Goal: Contribute content

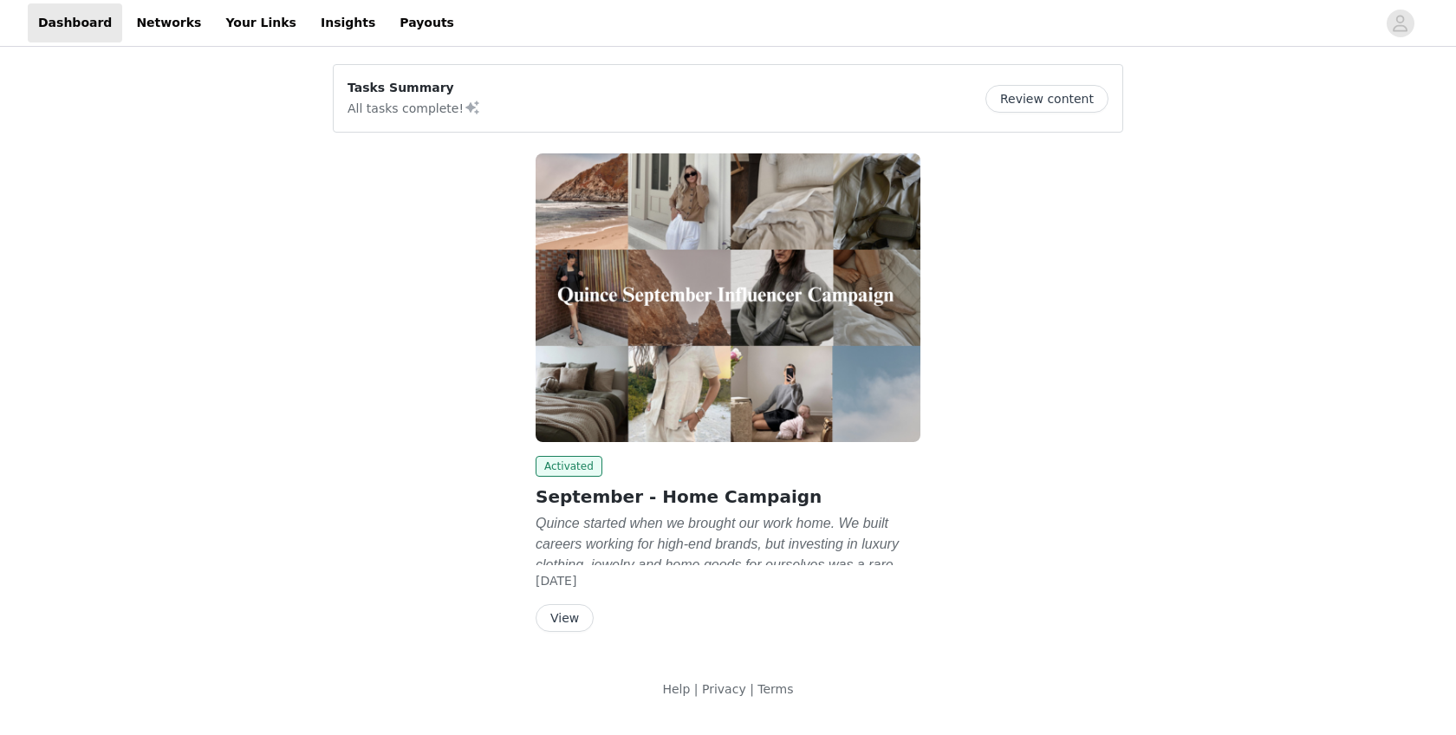
click at [640, 334] on img at bounding box center [728, 297] width 385 height 289
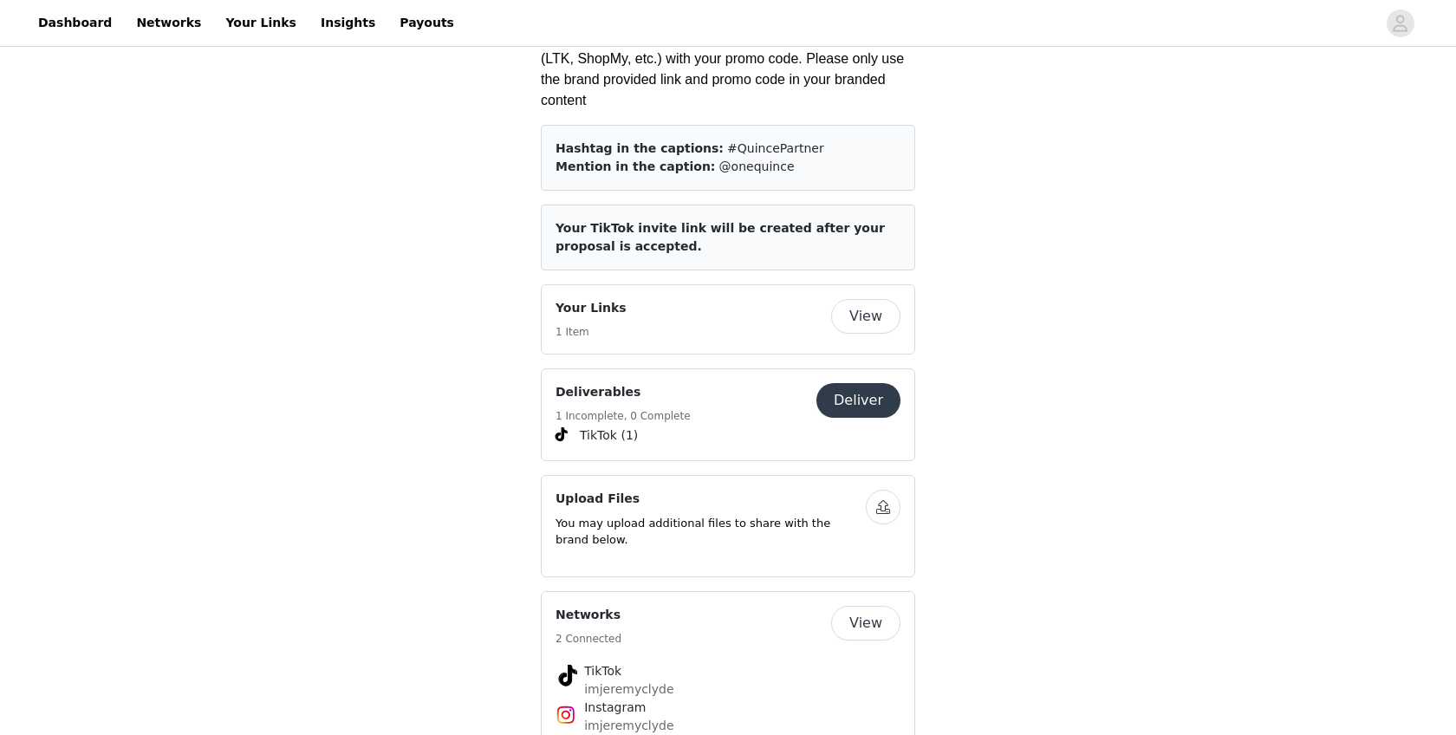
scroll to position [2547, 0]
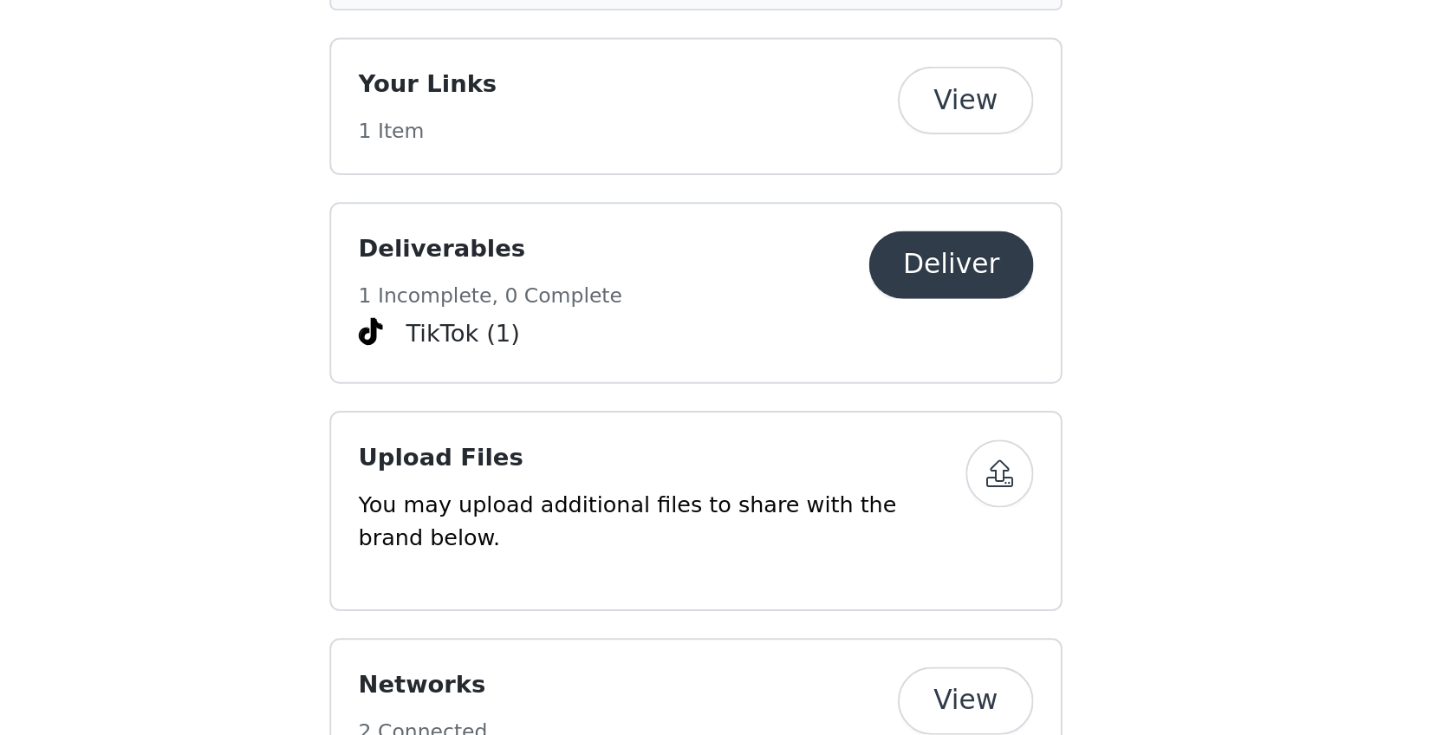
click at [858, 379] on button "Deliver" at bounding box center [858, 396] width 84 height 35
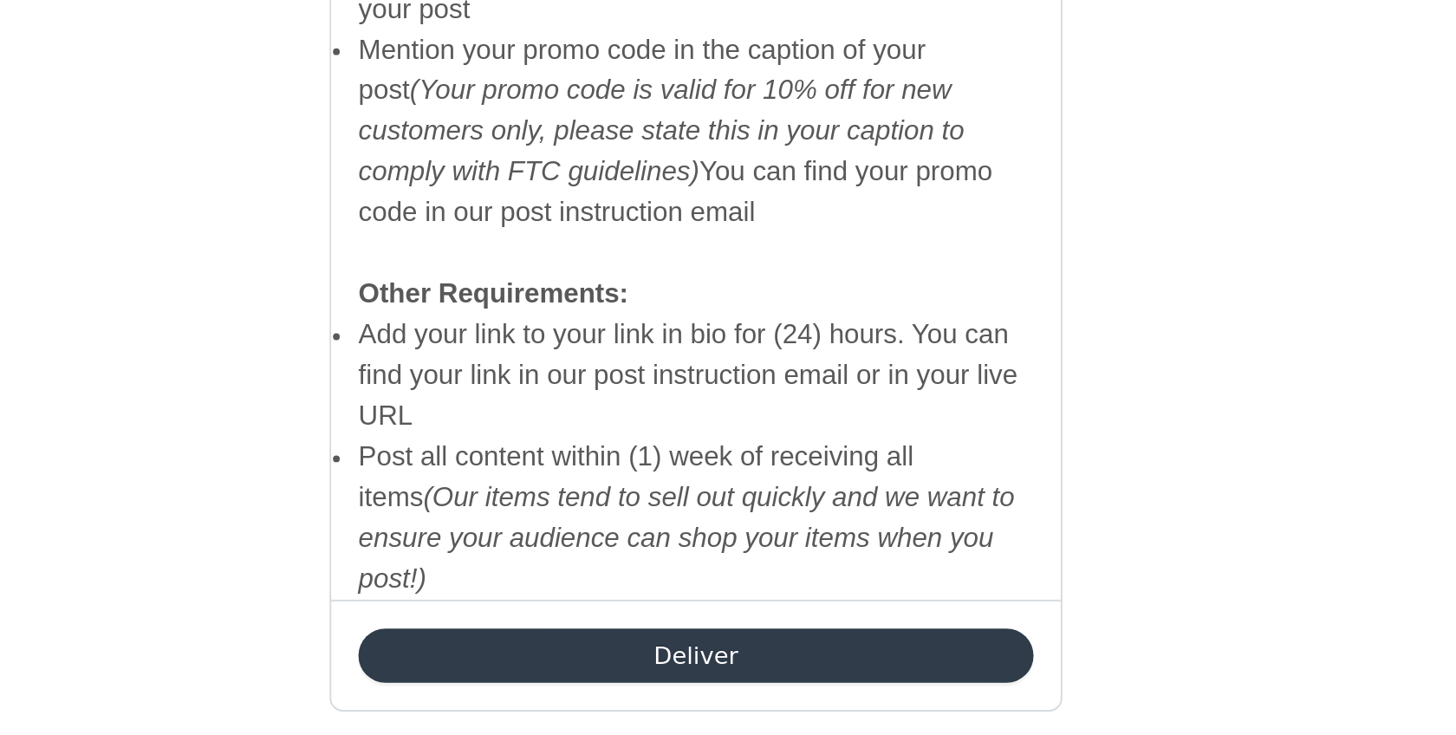
scroll to position [1089, 0]
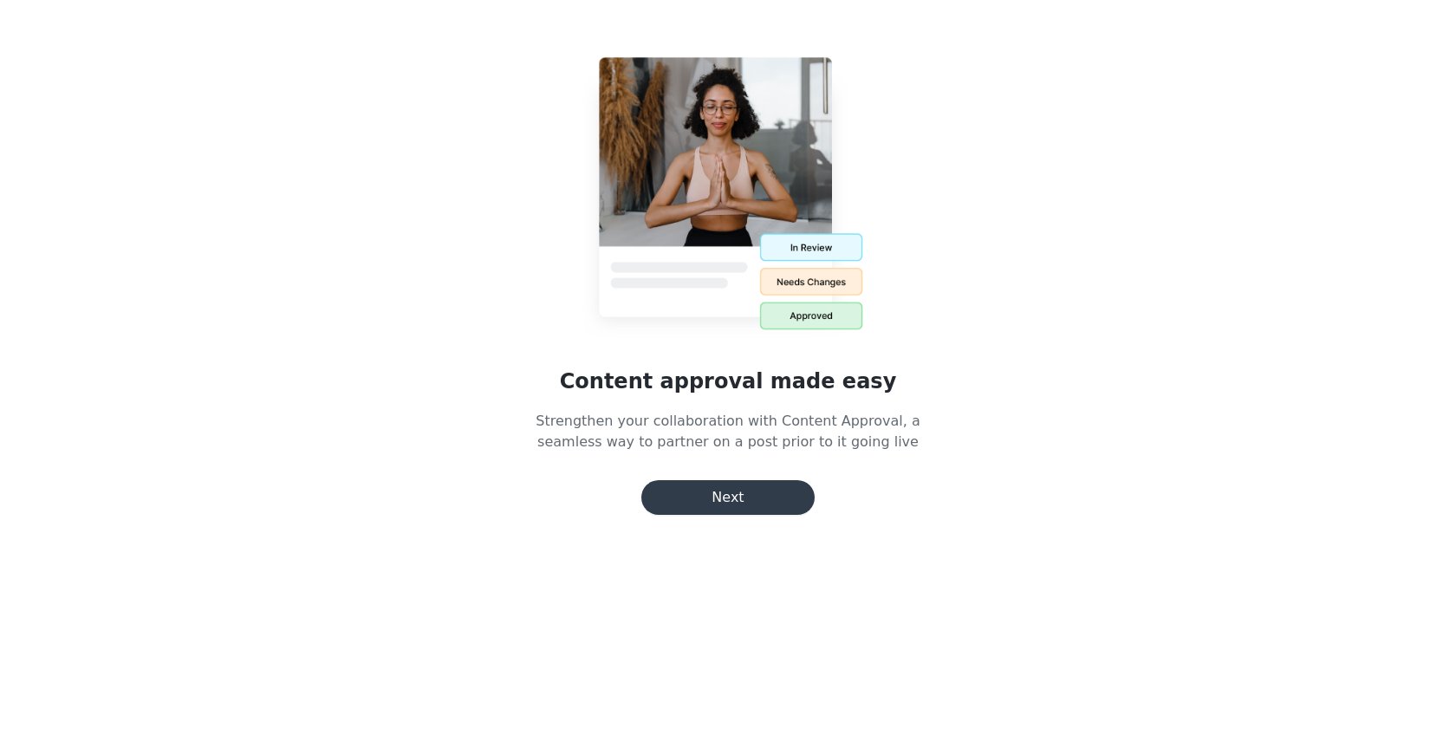
click at [724, 497] on button "Next" at bounding box center [727, 497] width 173 height 35
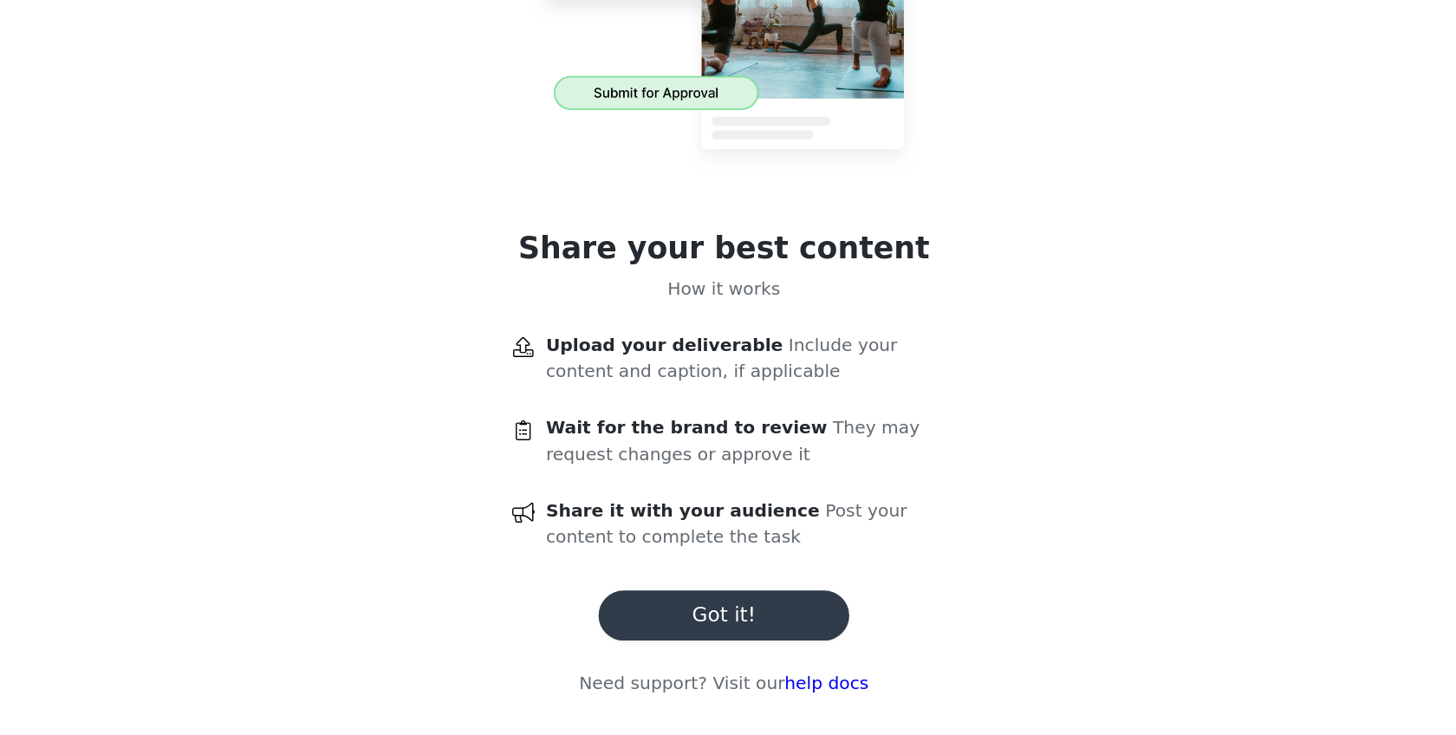
click at [726, 633] on button "Got it!" at bounding box center [727, 635] width 173 height 35
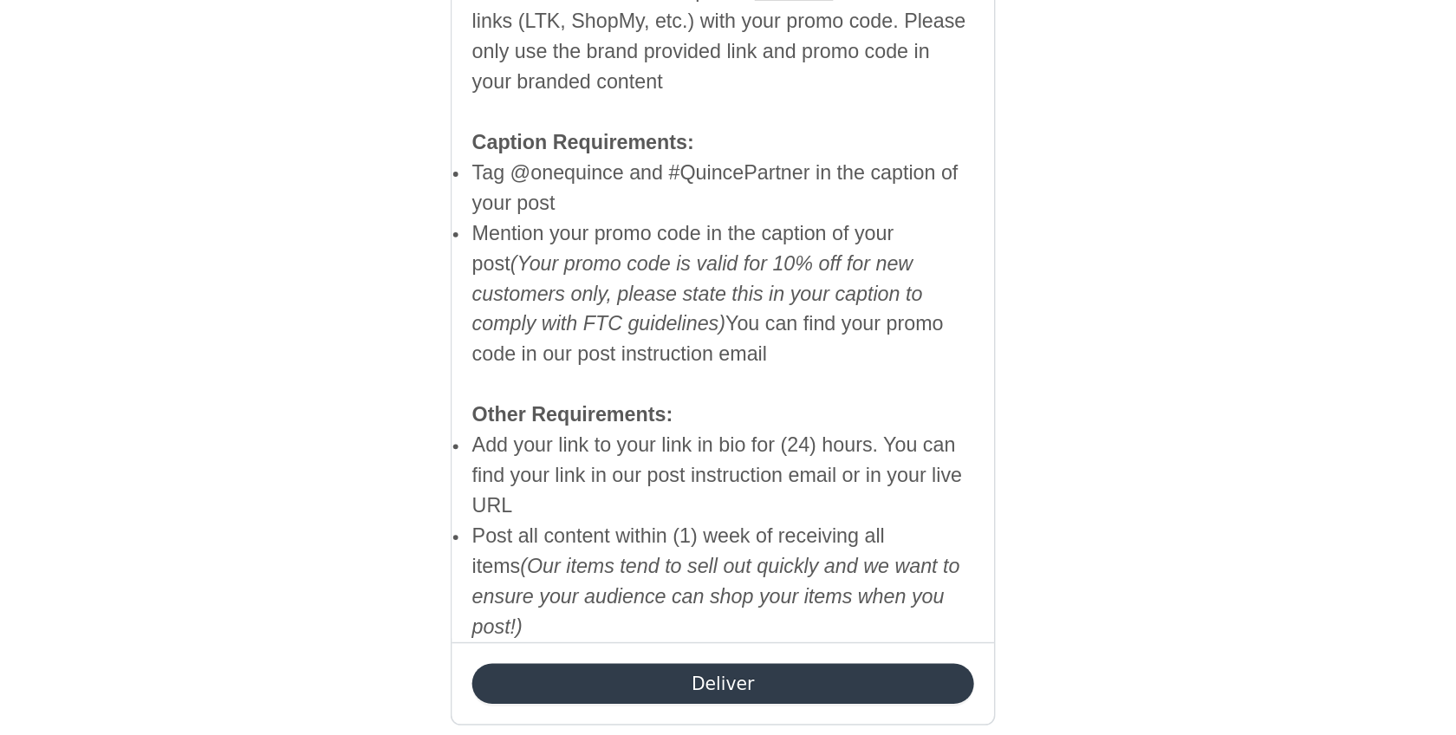
scroll to position [1090, 0]
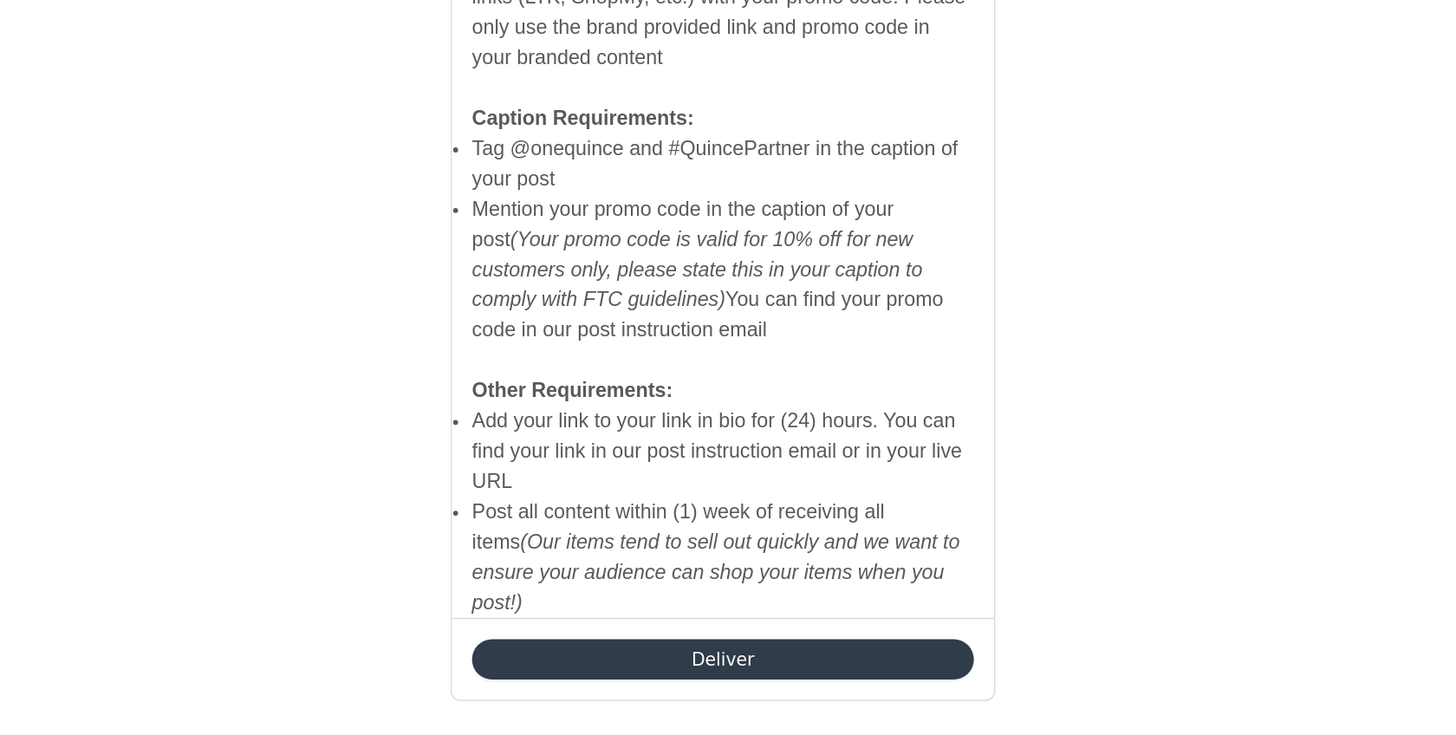
click at [739, 669] on button "Deliver" at bounding box center [727, 683] width 345 height 28
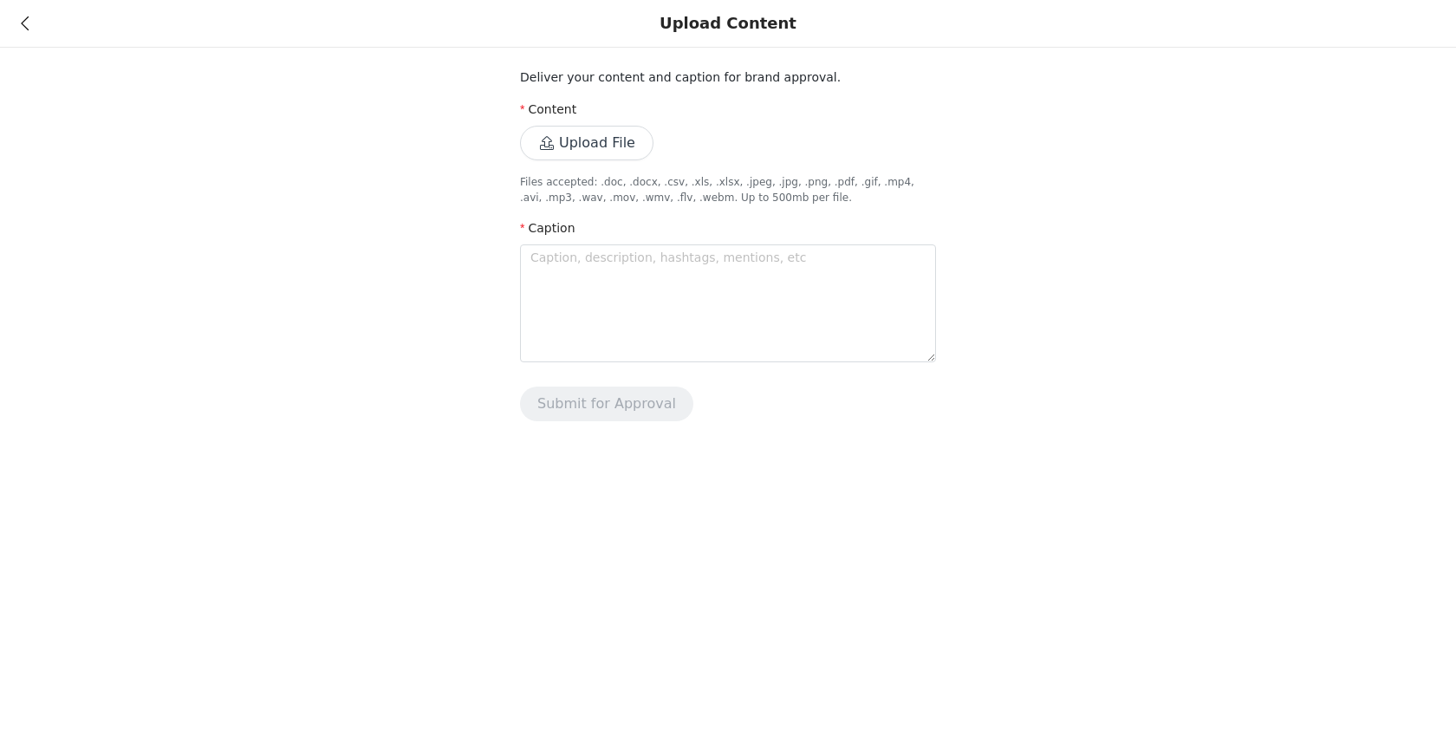
click at [581, 145] on button "Upload File" at bounding box center [586, 143] width 133 height 35
click at [607, 328] on div at bounding box center [728, 367] width 1456 height 735
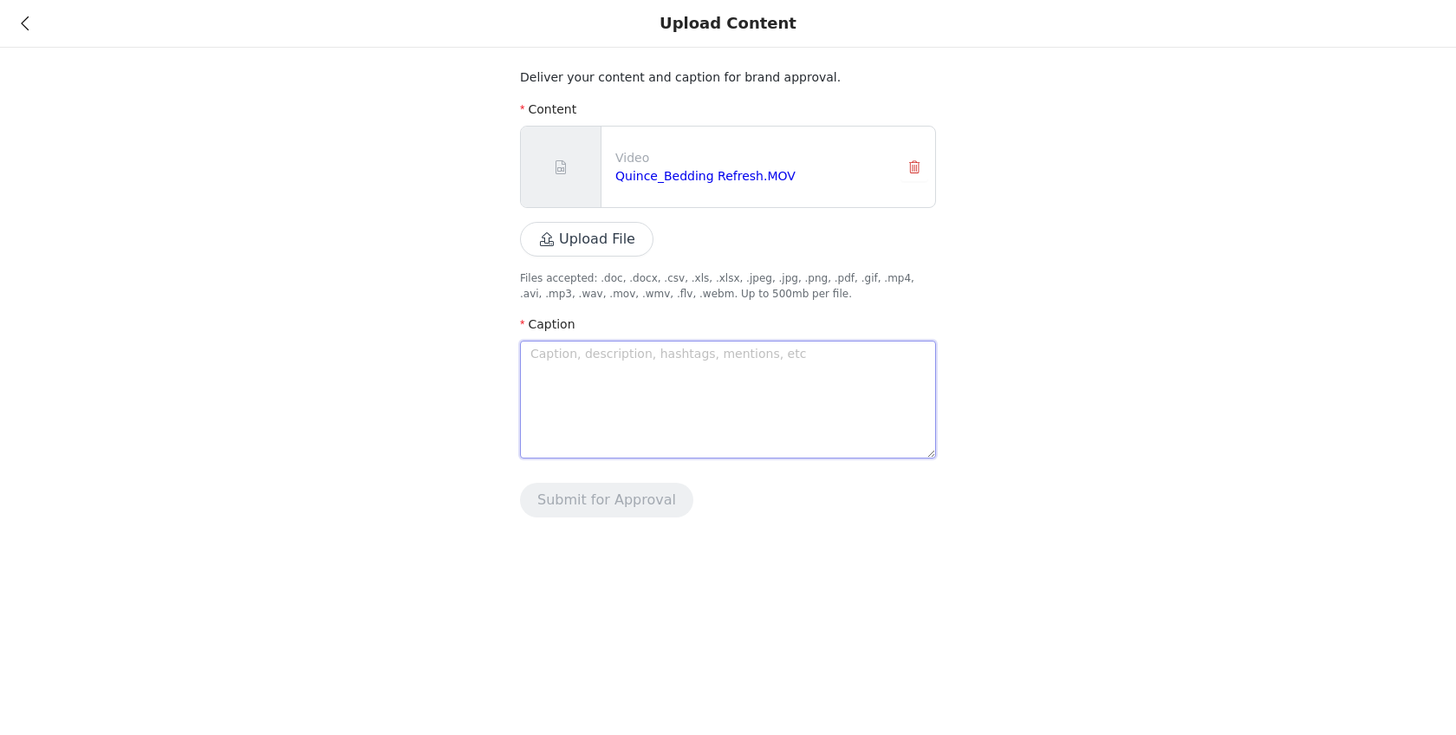
click at [620, 407] on textarea at bounding box center [728, 400] width 416 height 118
paste textarea "A much needed linen bedding refresh from @quince 🍂 use my code INFG-25IMJEREMYC…"
type textarea "A much needed linen bedding refresh from @quince 🍂 use my code INFG-25IMJEREMYC…"
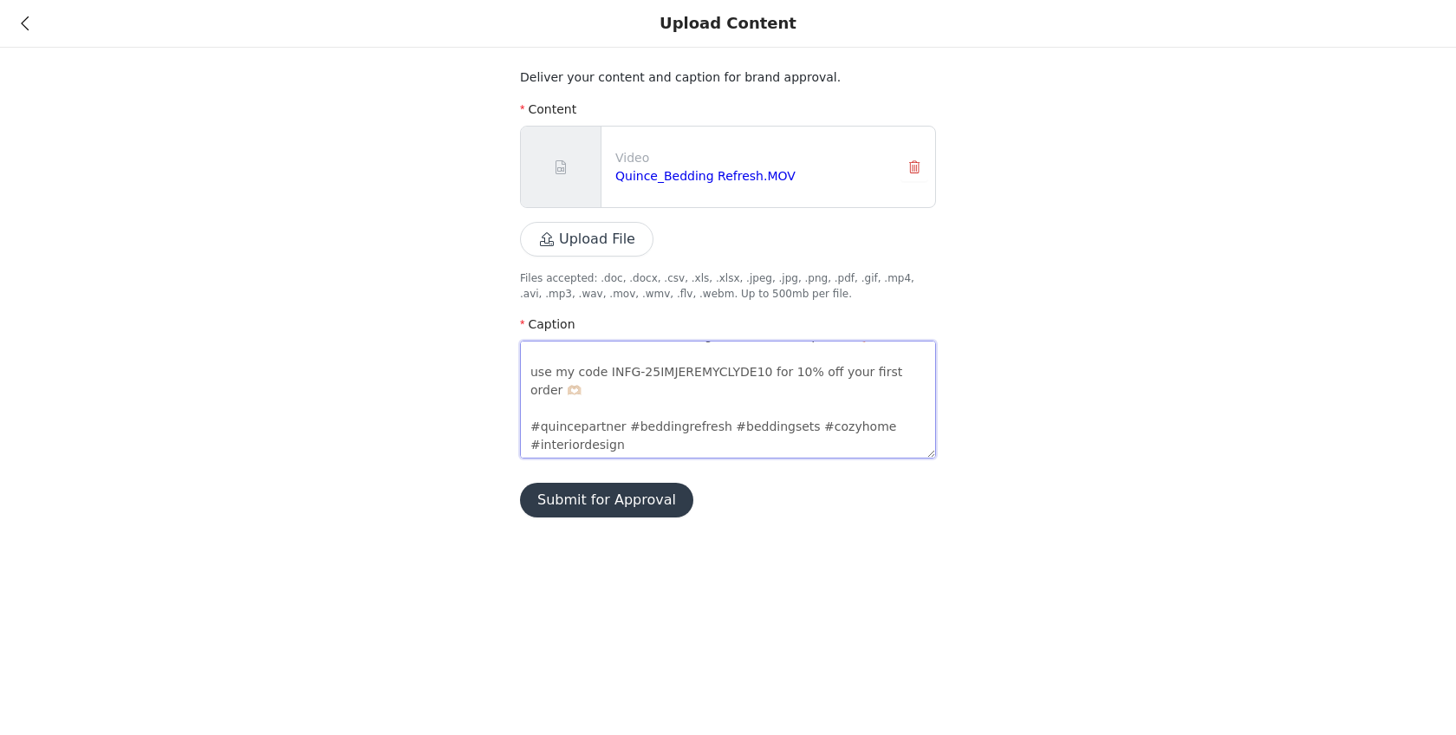
type textarea "A much needed linen bedding refresh from @quince 🍂 use my code INFG-25IMJEREMYC…"
click at [1072, 419] on div "Deliver your content and caption for brand approval. Content Video Quince_Beddi…" at bounding box center [728, 269] width 1456 height 538
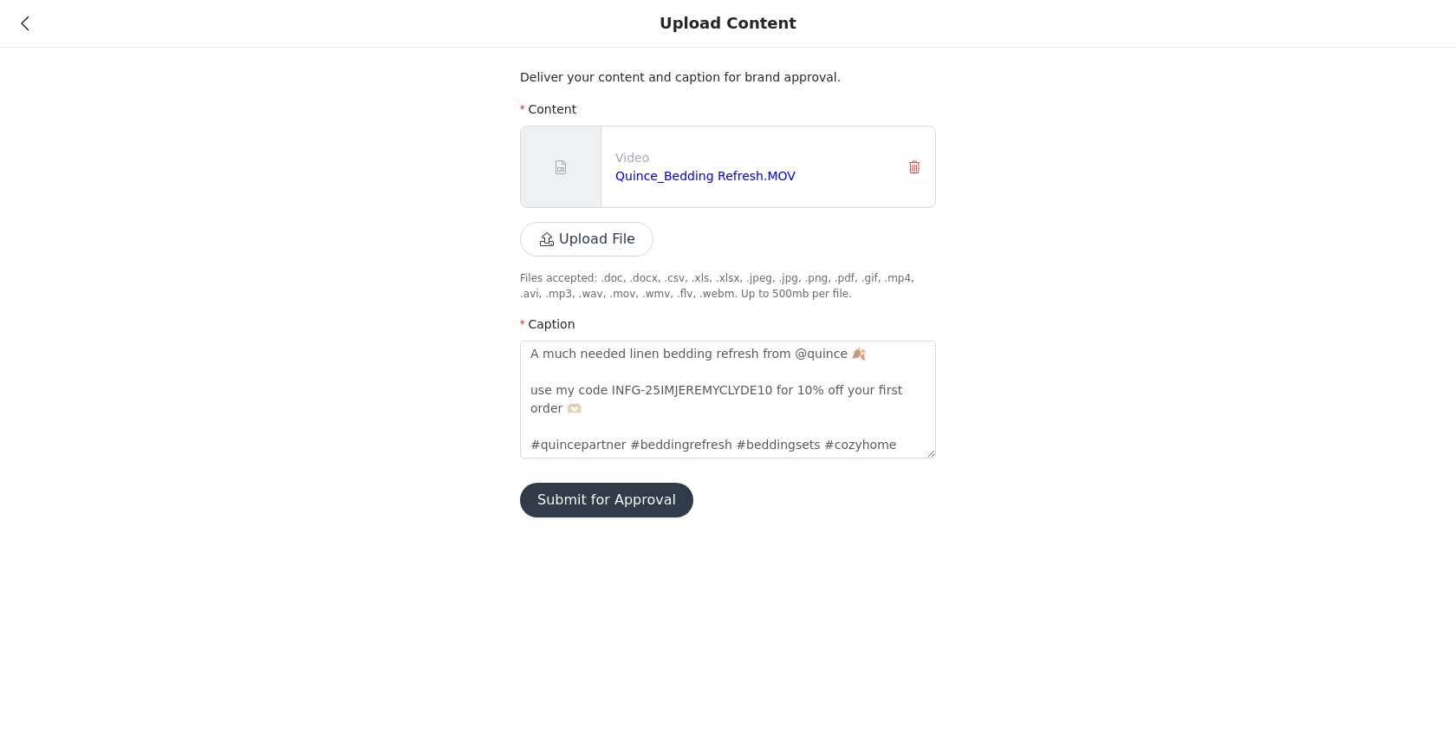
click at [1054, 387] on div "Deliver your content and caption for brand approval. Content Video Quince_Beddi…" at bounding box center [728, 269] width 1456 height 538
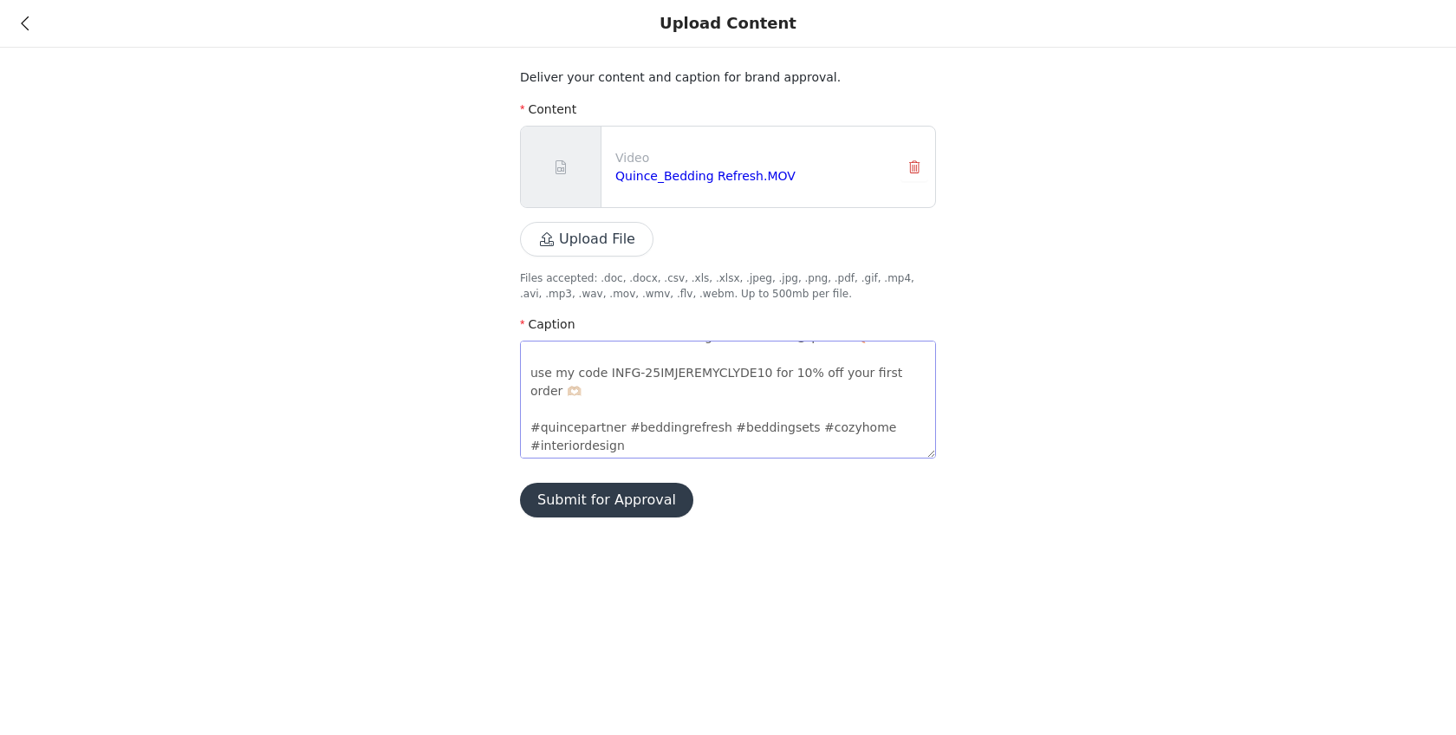
scroll to position [18, 0]
click at [581, 245] on button "Upload File" at bounding box center [586, 239] width 133 height 35
click at [1216, 253] on div "Deliver your content and caption for brand approval. Content Video Quince_Beddi…" at bounding box center [728, 269] width 1456 height 538
click at [607, 249] on button "Upload File" at bounding box center [586, 239] width 133 height 35
click at [582, 231] on button "Upload File" at bounding box center [586, 239] width 133 height 35
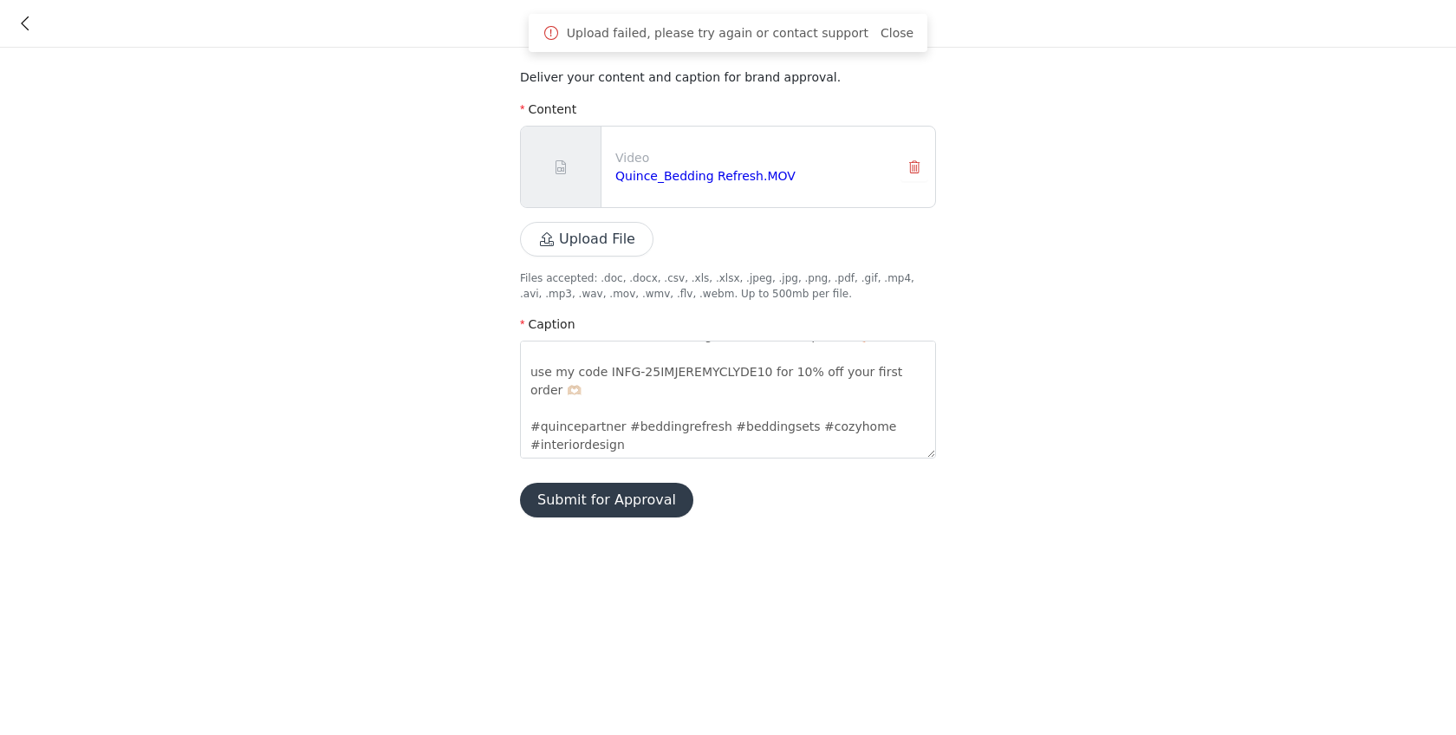
click at [341, 204] on div "Deliver your content and caption for brand approval. Content Video Quince_Beddi…" at bounding box center [728, 269] width 1456 height 538
click at [646, 387] on textarea "A much needed linen bedding refresh from @quince 🍂 use my code INFG-25IMJEREMYC…" at bounding box center [728, 400] width 416 height 118
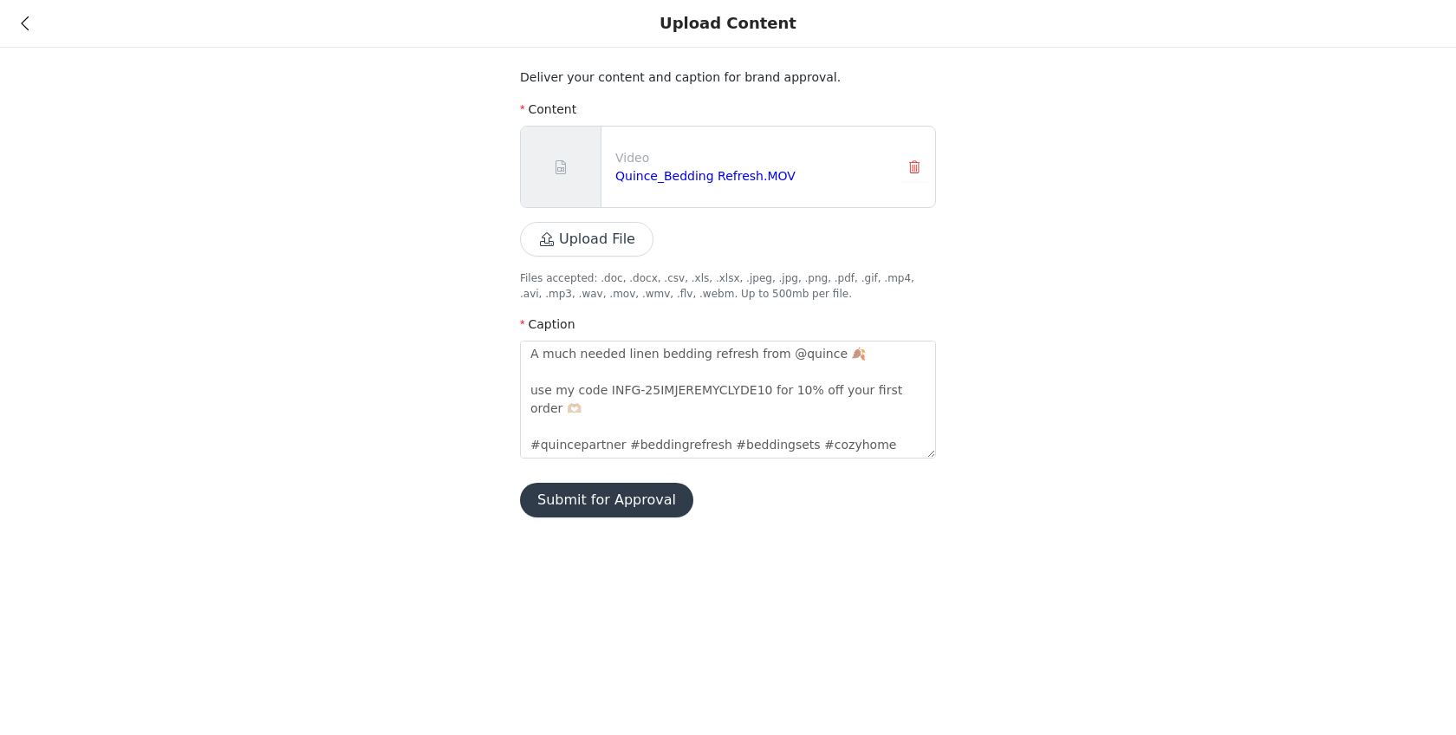
click at [577, 496] on button "Submit for Approval" at bounding box center [606, 500] width 173 height 35
click at [968, 28] on link "Close" at bounding box center [982, 33] width 33 height 14
